Goal: Navigation & Orientation: Find specific page/section

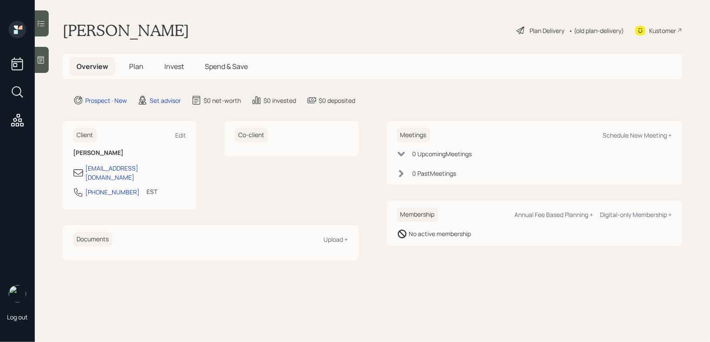
click at [37, 62] on icon at bounding box center [41, 60] width 9 height 9
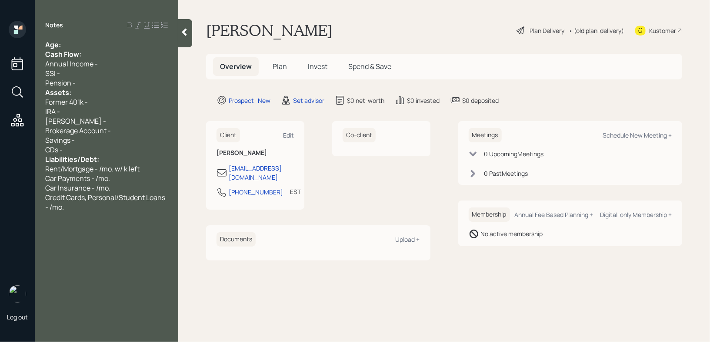
click at [663, 25] on div "Kustomer" at bounding box center [658, 30] width 47 height 19
